Goal: Find specific fact: Find specific fact

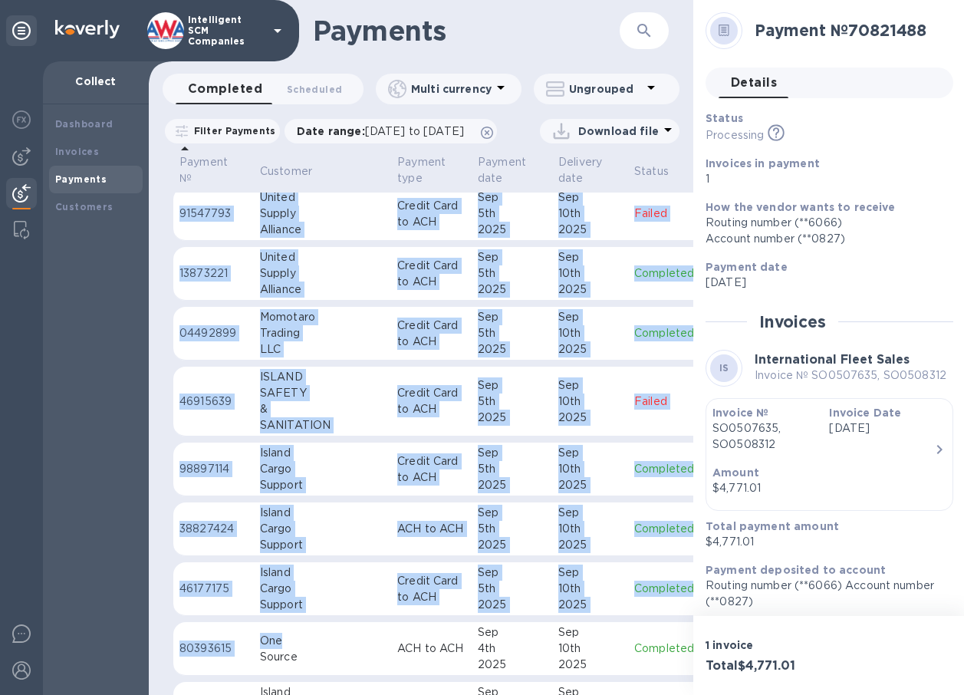
drag, startPoint x: 274, startPoint y: 682, endPoint x: 324, endPoint y: 688, distance: 50.2
click at [324, 688] on div "Payment № Customer Payment type Payment date Delivery date Status Payee currenc…" at bounding box center [421, 423] width 545 height 543
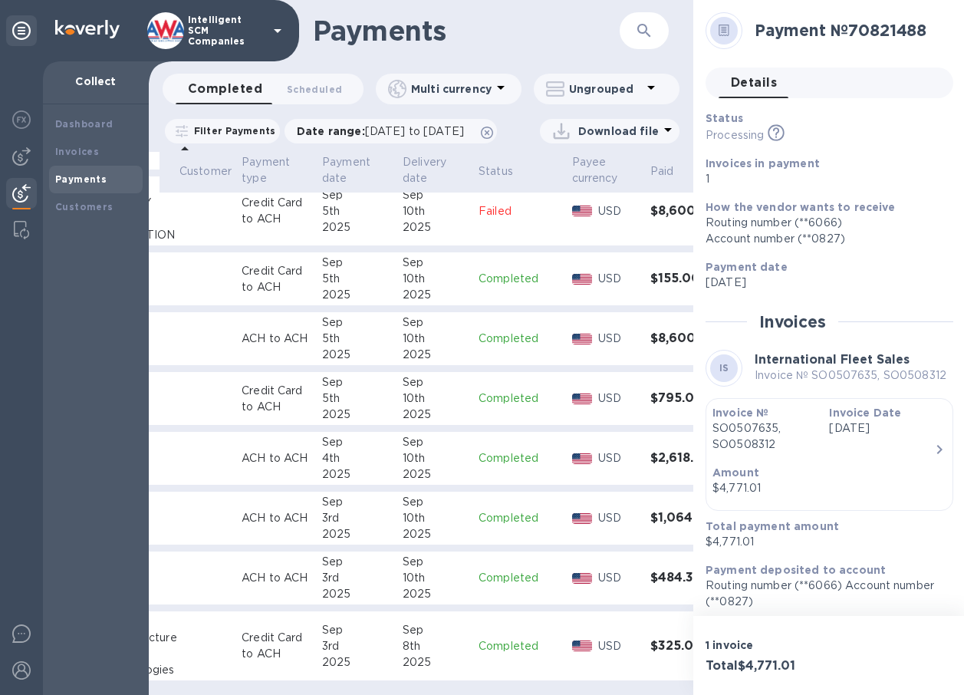
click at [568, 537] on table "Payment № Customer Payment type Payment date Delivery date Status Payee currenc…" at bounding box center [383, 48] width 730 height 1293
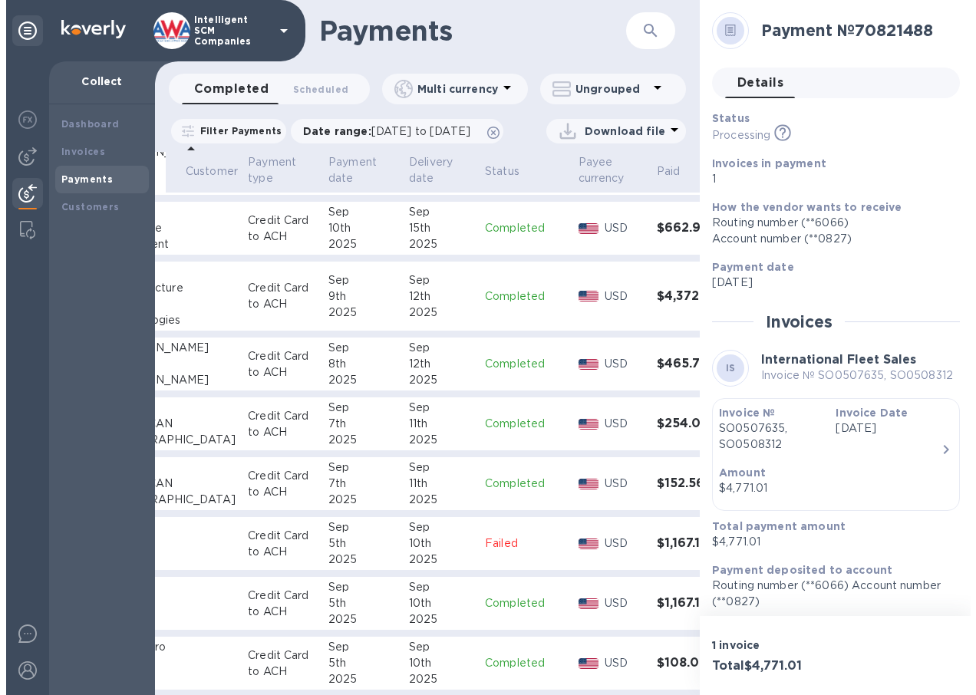
scroll to position [307, 156]
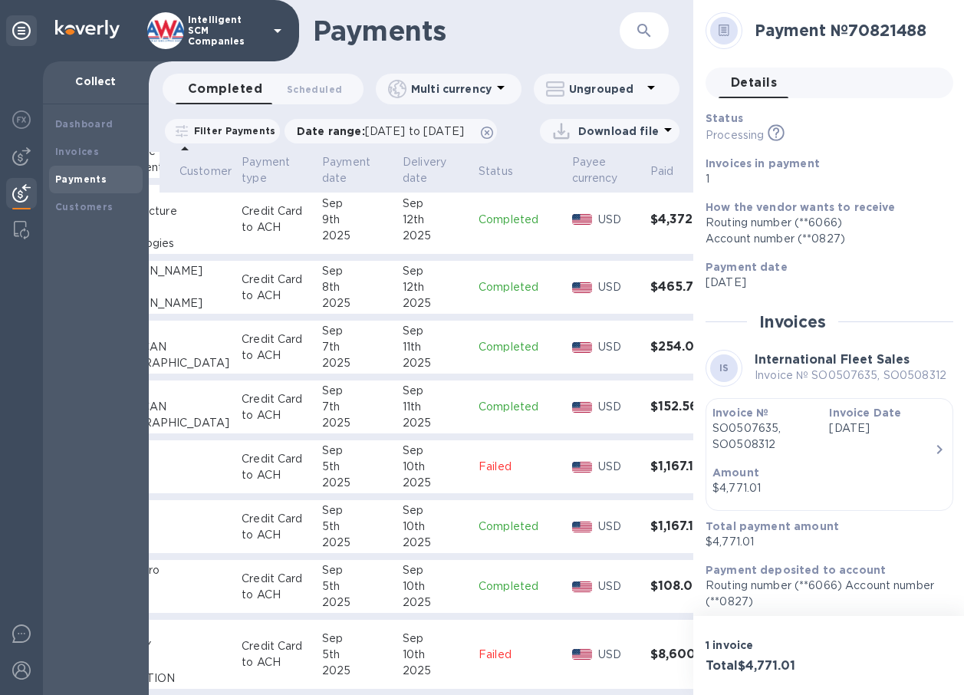
click at [403, 475] on div "10th" at bounding box center [435, 467] width 64 height 16
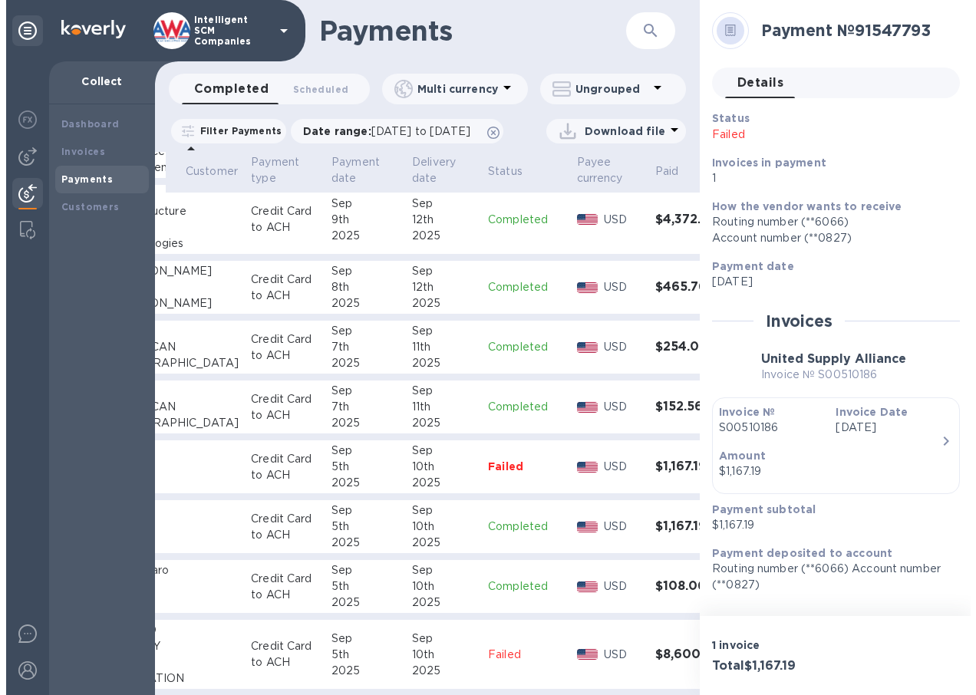
scroll to position [307, 152]
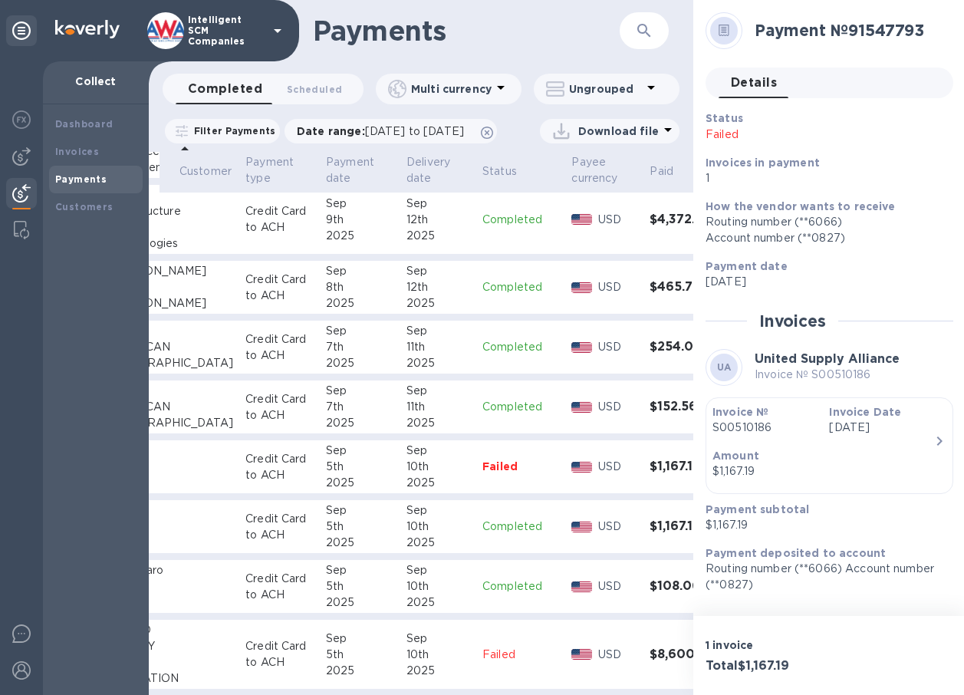
click at [939, 441] on icon "button" at bounding box center [939, 441] width 18 height 18
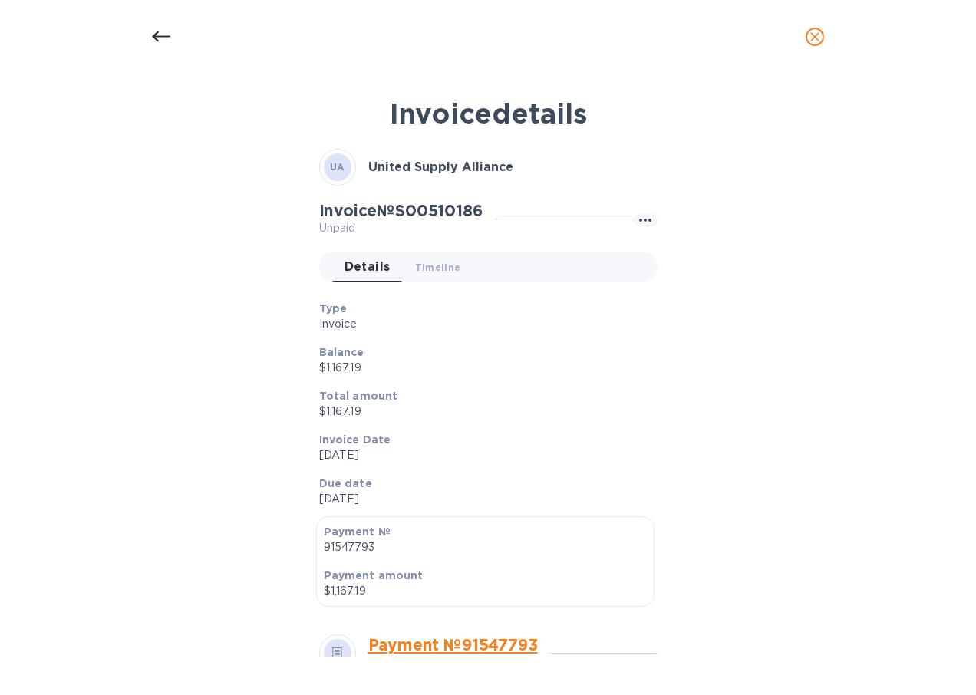
click at [456, 211] on h2 "Invoice № S00510186" at bounding box center [400, 210] width 163 height 19
copy h2 "S00510186"
